Goal: Transaction & Acquisition: Purchase product/service

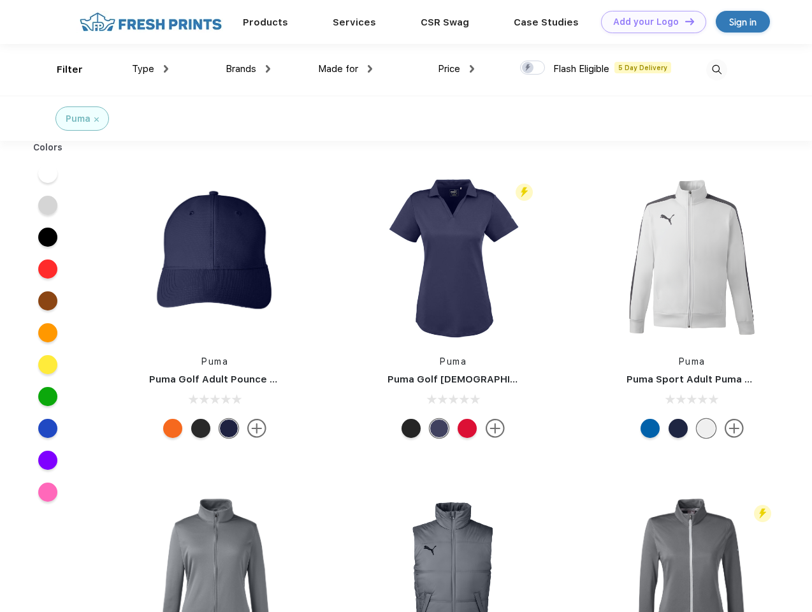
click at [648, 22] on link "Add your Logo Design Tool" at bounding box center [653, 22] width 105 height 22
click at [0, 0] on div "Design Tool" at bounding box center [0, 0] width 0 height 0
click at [683, 21] on link "Add your Logo Design Tool" at bounding box center [653, 22] width 105 height 22
click at [61, 69] on div "Filter" at bounding box center [70, 69] width 26 height 15
click at [150, 69] on span "Type" at bounding box center [143, 68] width 22 height 11
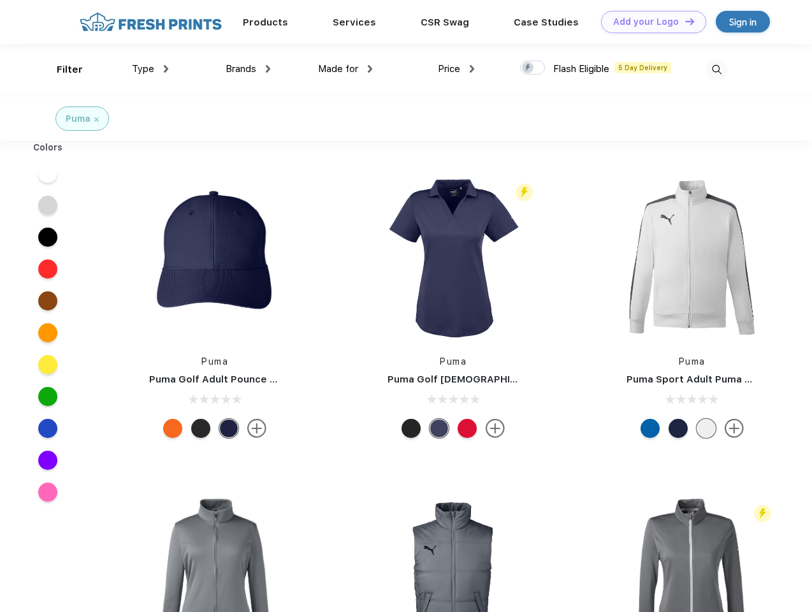
click at [248, 69] on span "Brands" at bounding box center [240, 68] width 31 height 11
click at [345, 69] on span "Made for" at bounding box center [338, 68] width 40 height 11
click at [456, 69] on span "Price" at bounding box center [449, 68] width 22 height 11
click at [533, 68] on div at bounding box center [532, 68] width 25 height 14
click at [528, 68] on input "checkbox" at bounding box center [524, 64] width 8 height 8
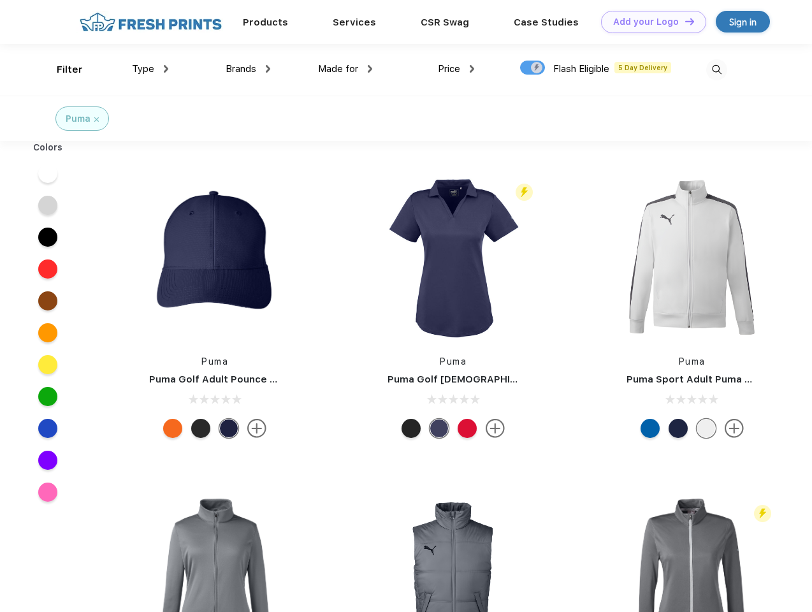
click at [716, 69] on img at bounding box center [716, 69] width 21 height 21
